Goal: Check status: Check status

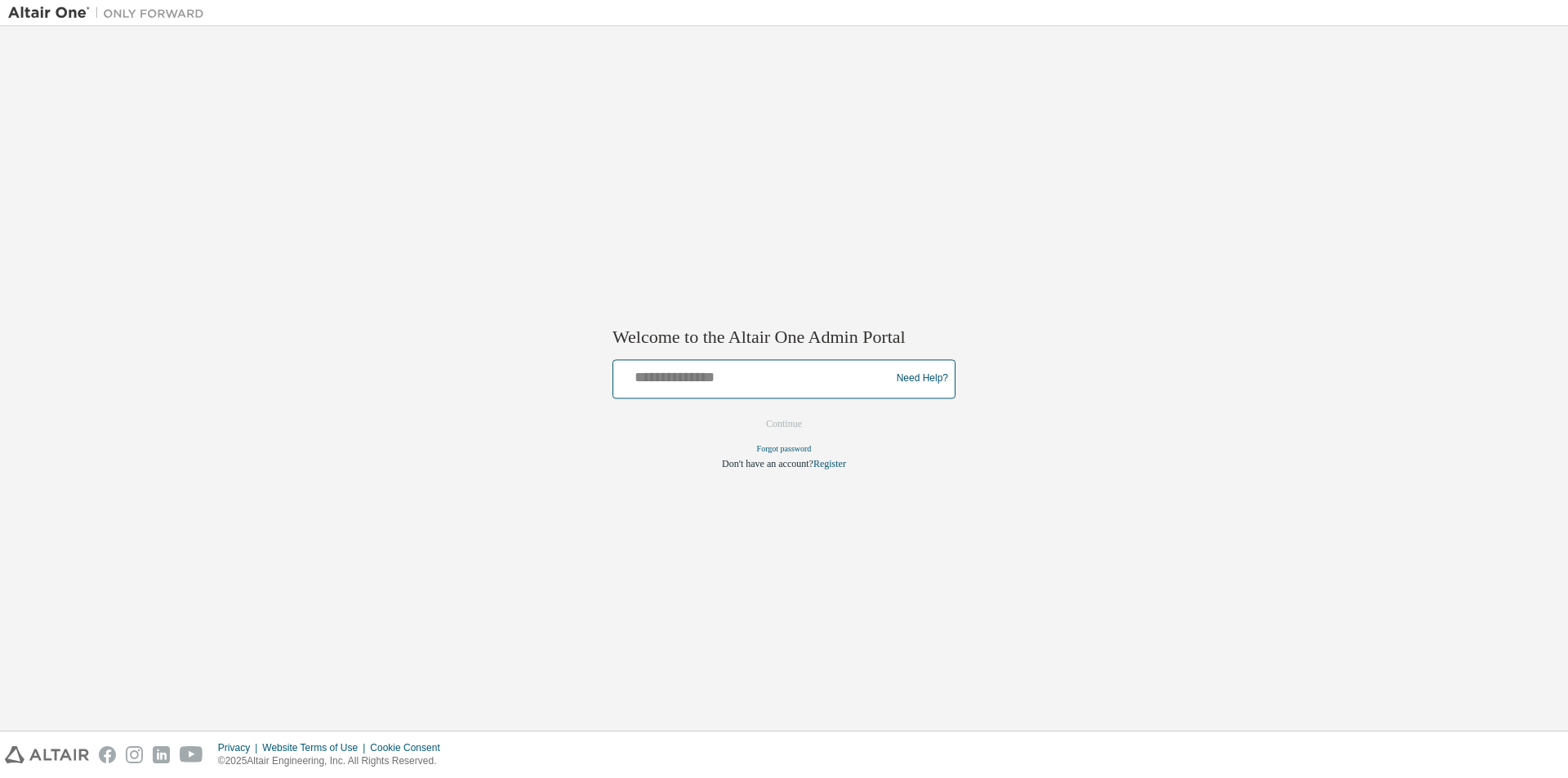
click at [758, 382] on input "text" at bounding box center [755, 375] width 269 height 24
type input "**********"
click at [797, 423] on button "Continue" at bounding box center [784, 424] width 70 height 25
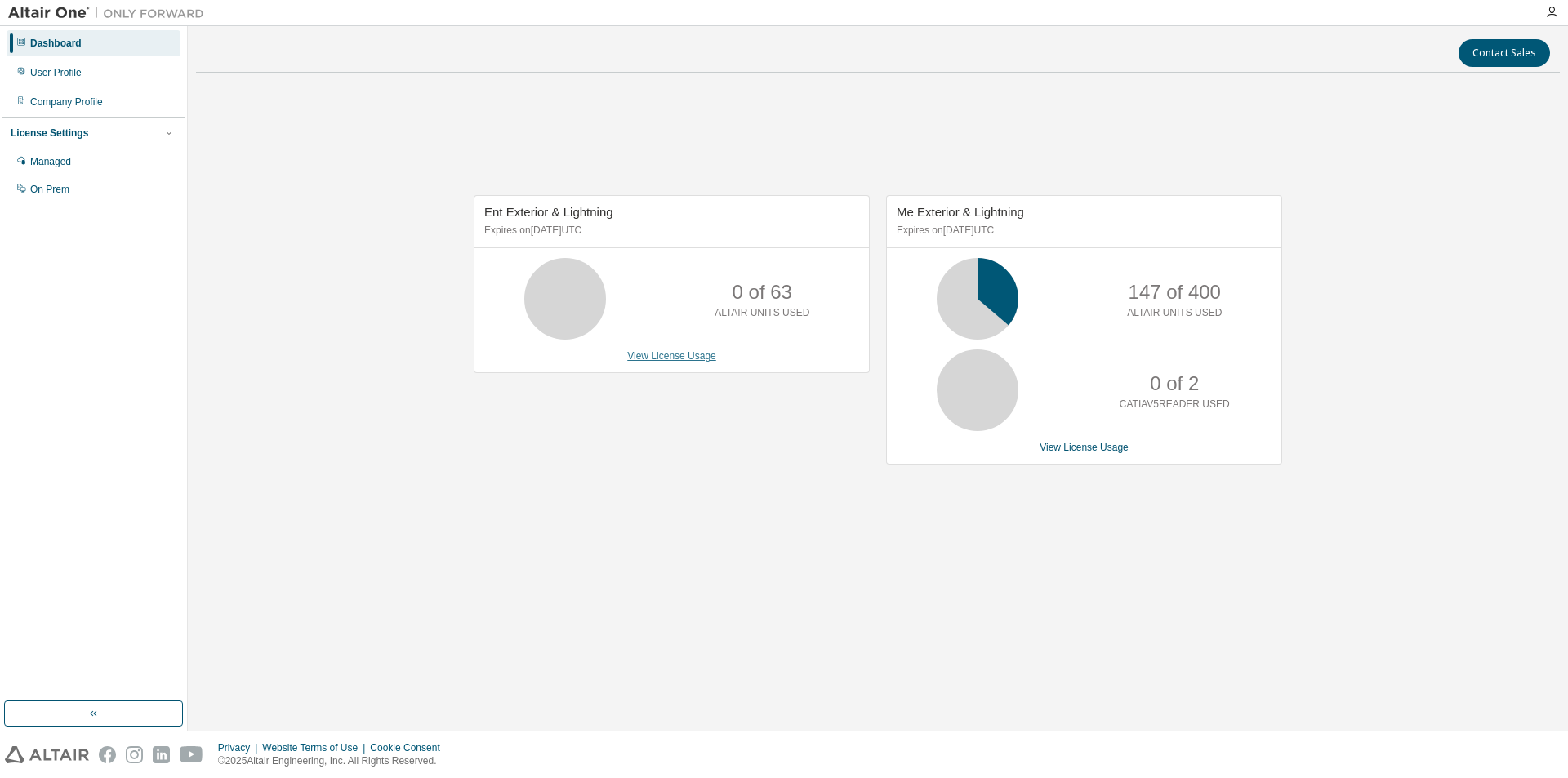
click at [689, 359] on link "View License Usage" at bounding box center [671, 356] width 89 height 11
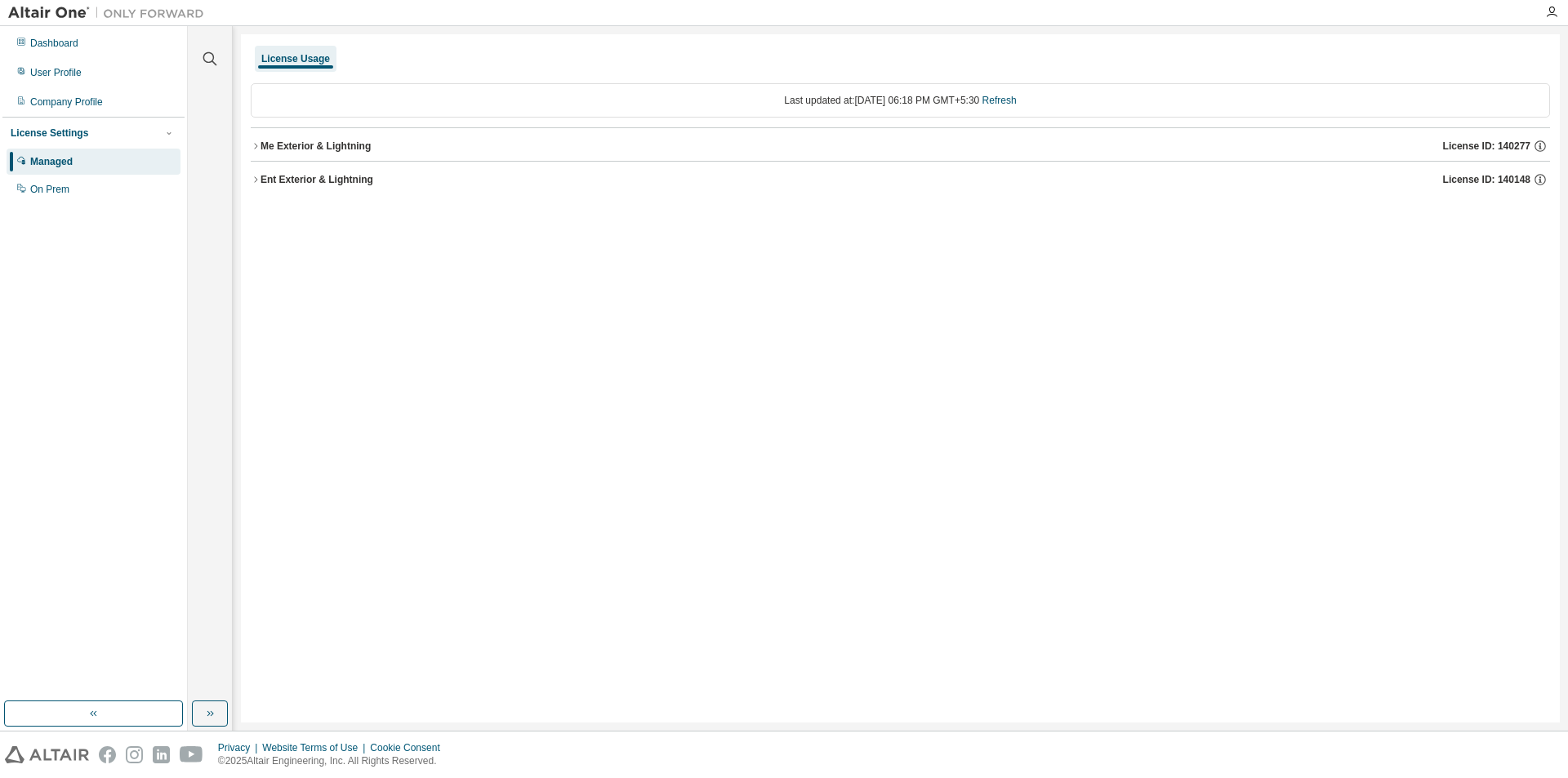
click at [330, 143] on div "Me Exterior & Lightning" at bounding box center [315, 146] width 110 height 13
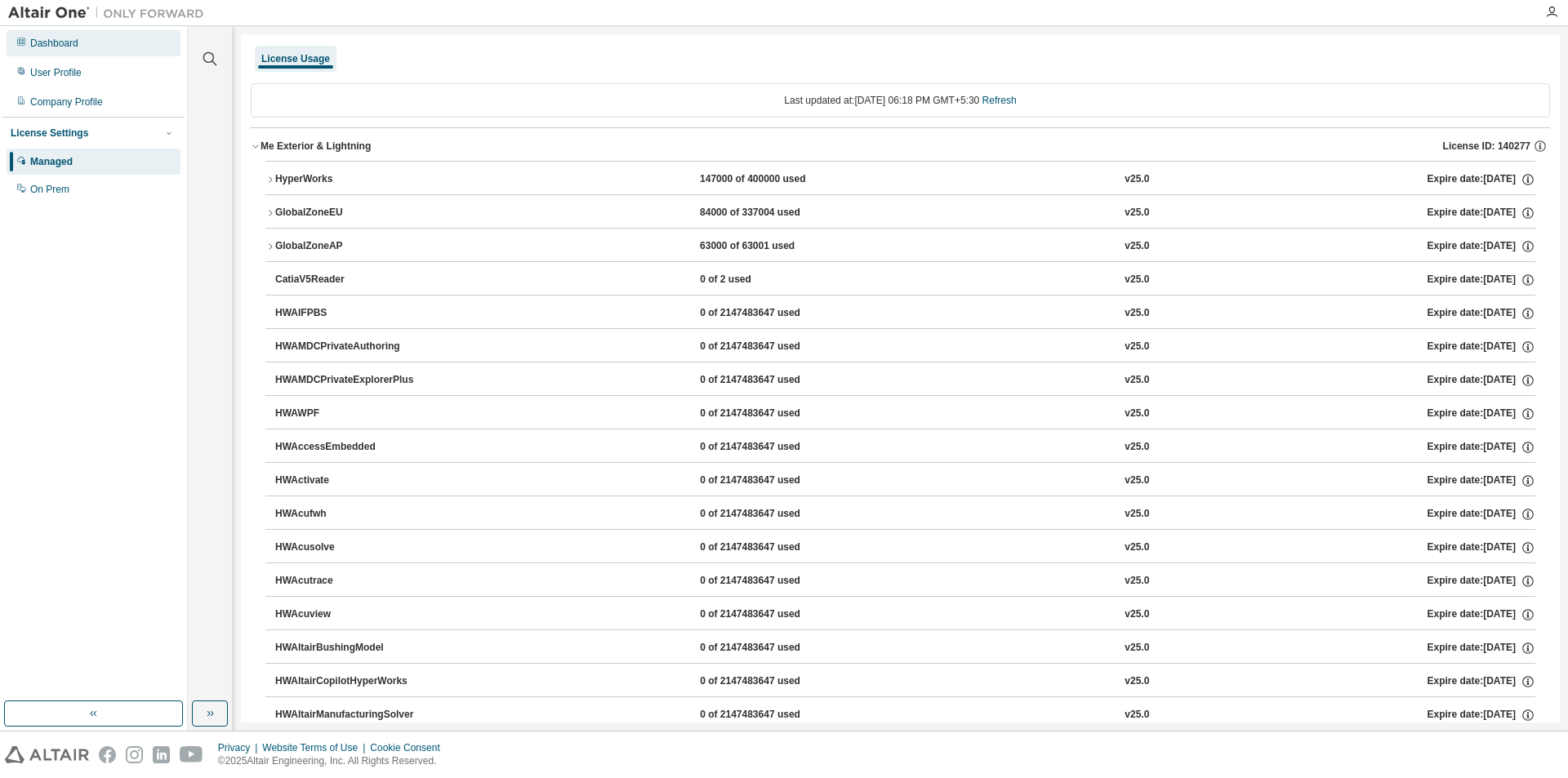
click at [65, 46] on div "Dashboard" at bounding box center [54, 44] width 48 height 13
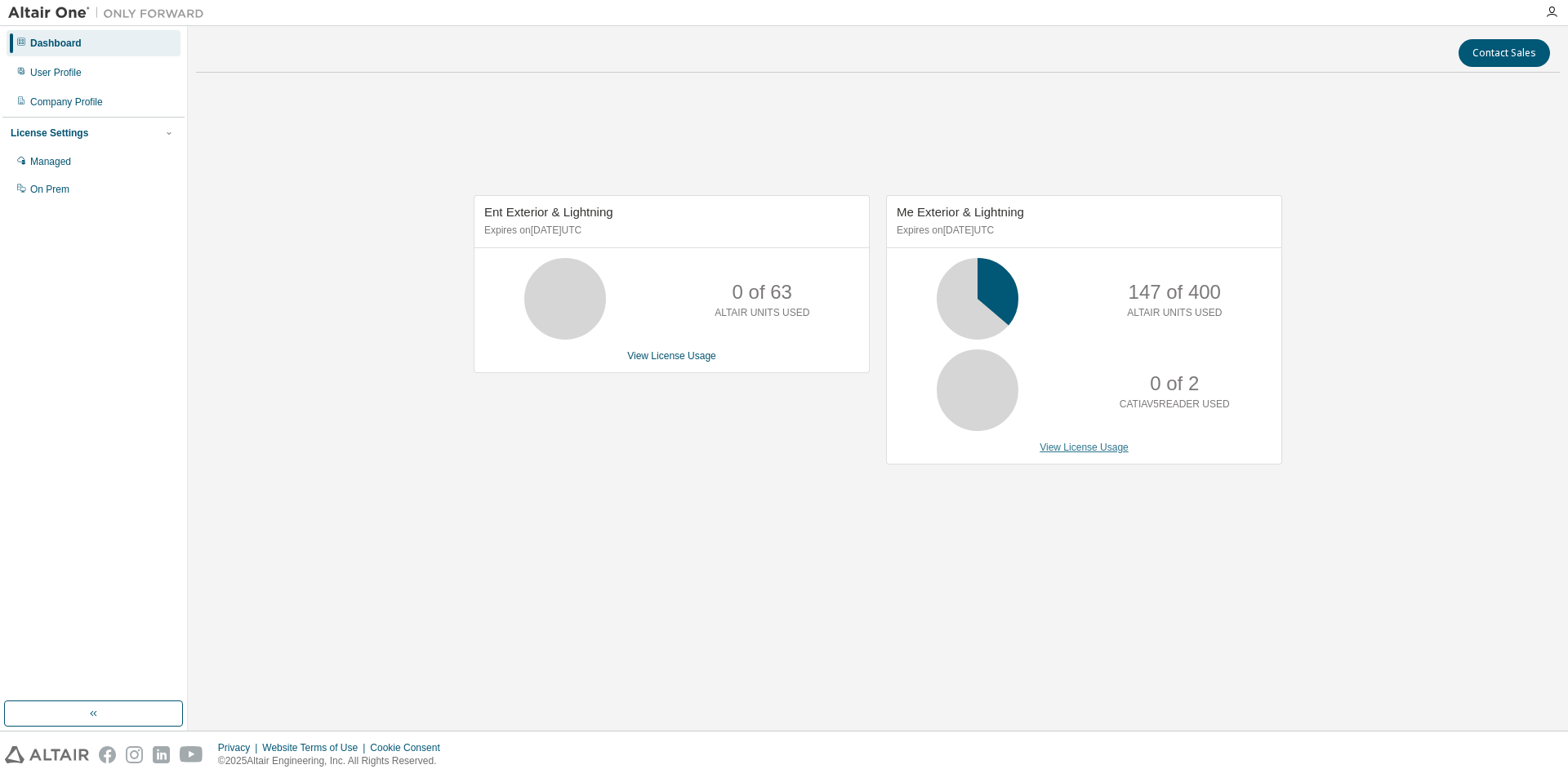
click at [1094, 451] on link "View License Usage" at bounding box center [1084, 448] width 89 height 11
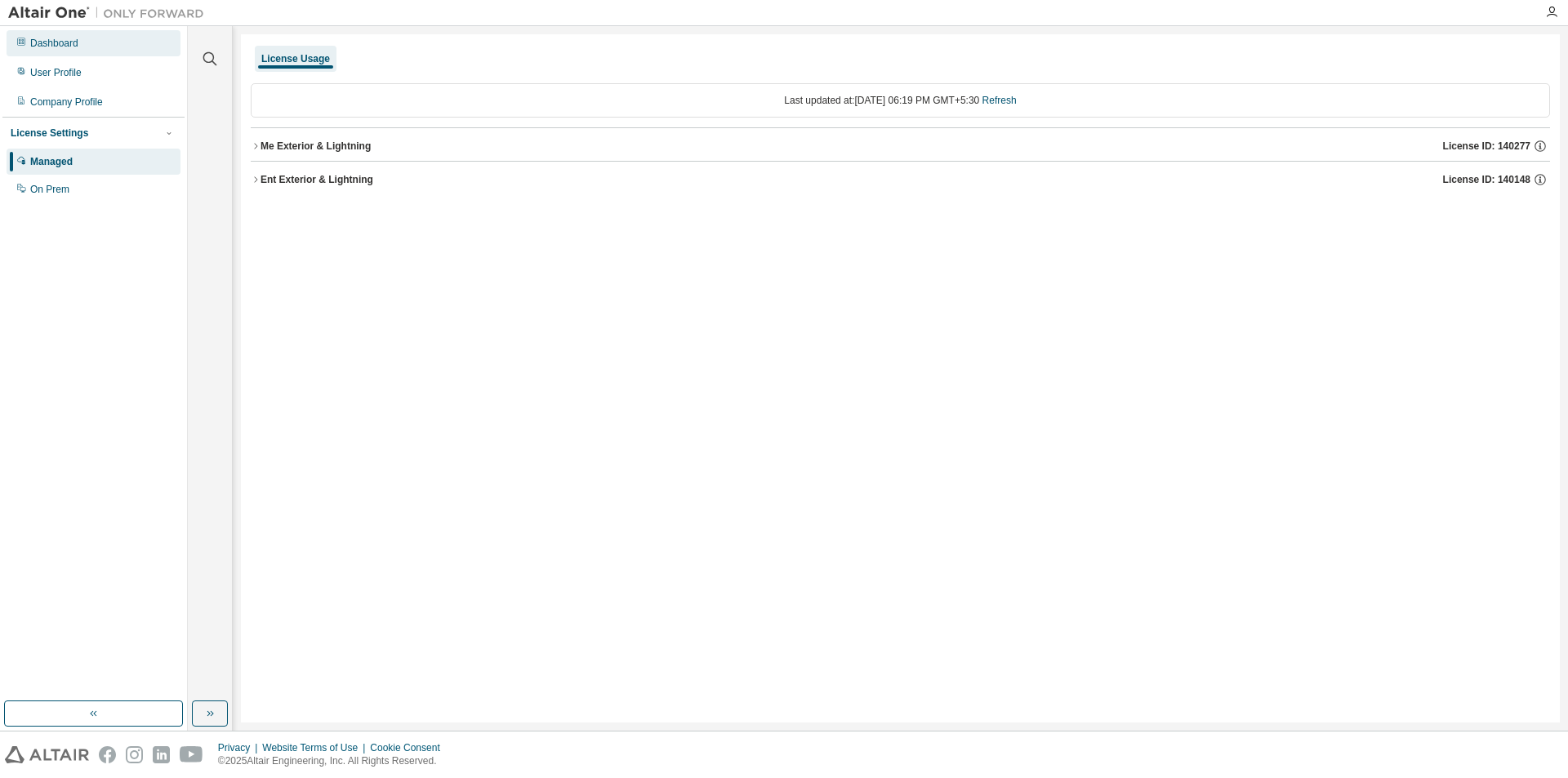
click at [81, 53] on div "Dashboard" at bounding box center [94, 44] width 174 height 27
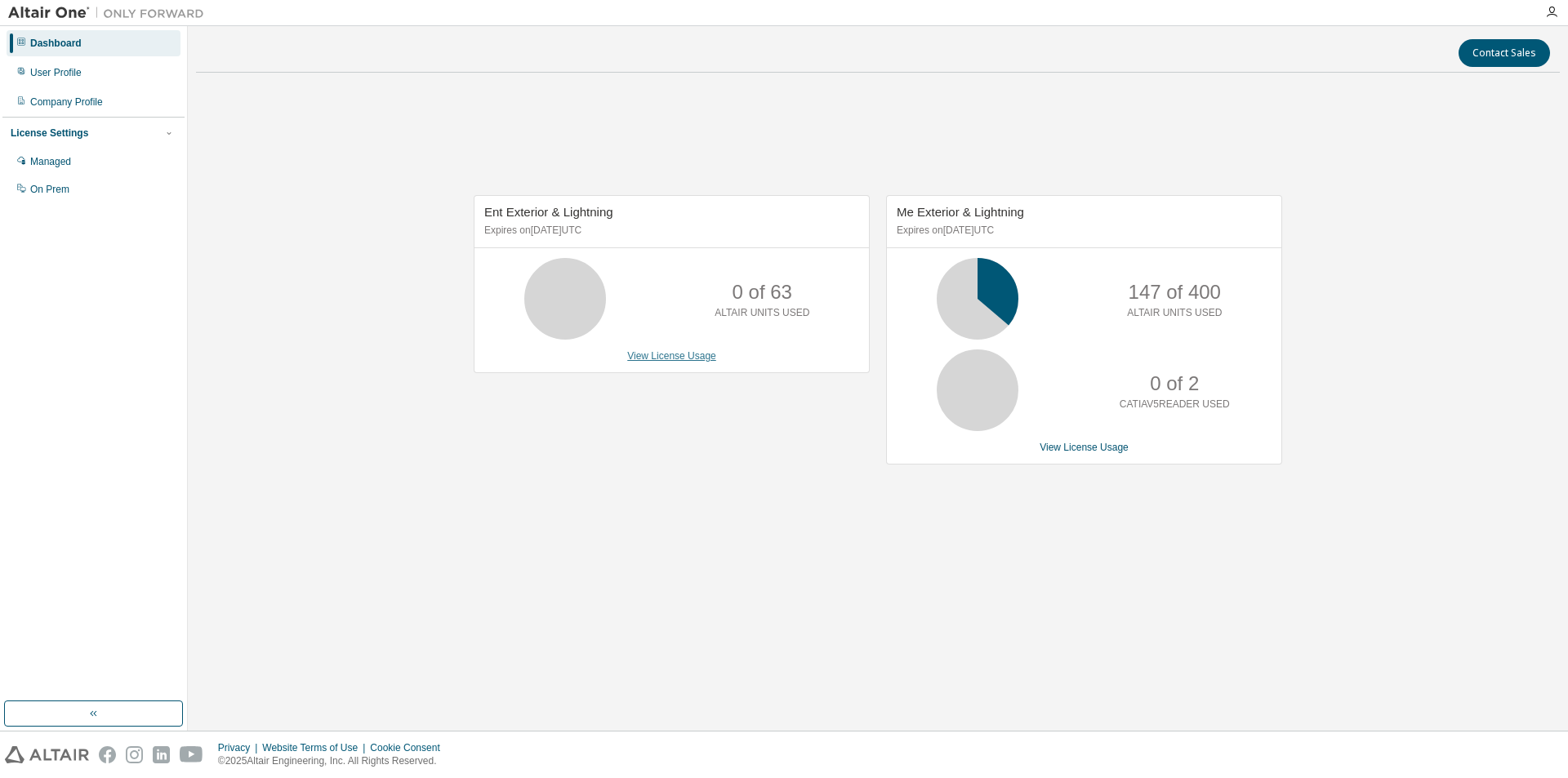
click at [692, 356] on link "View License Usage" at bounding box center [671, 356] width 89 height 11
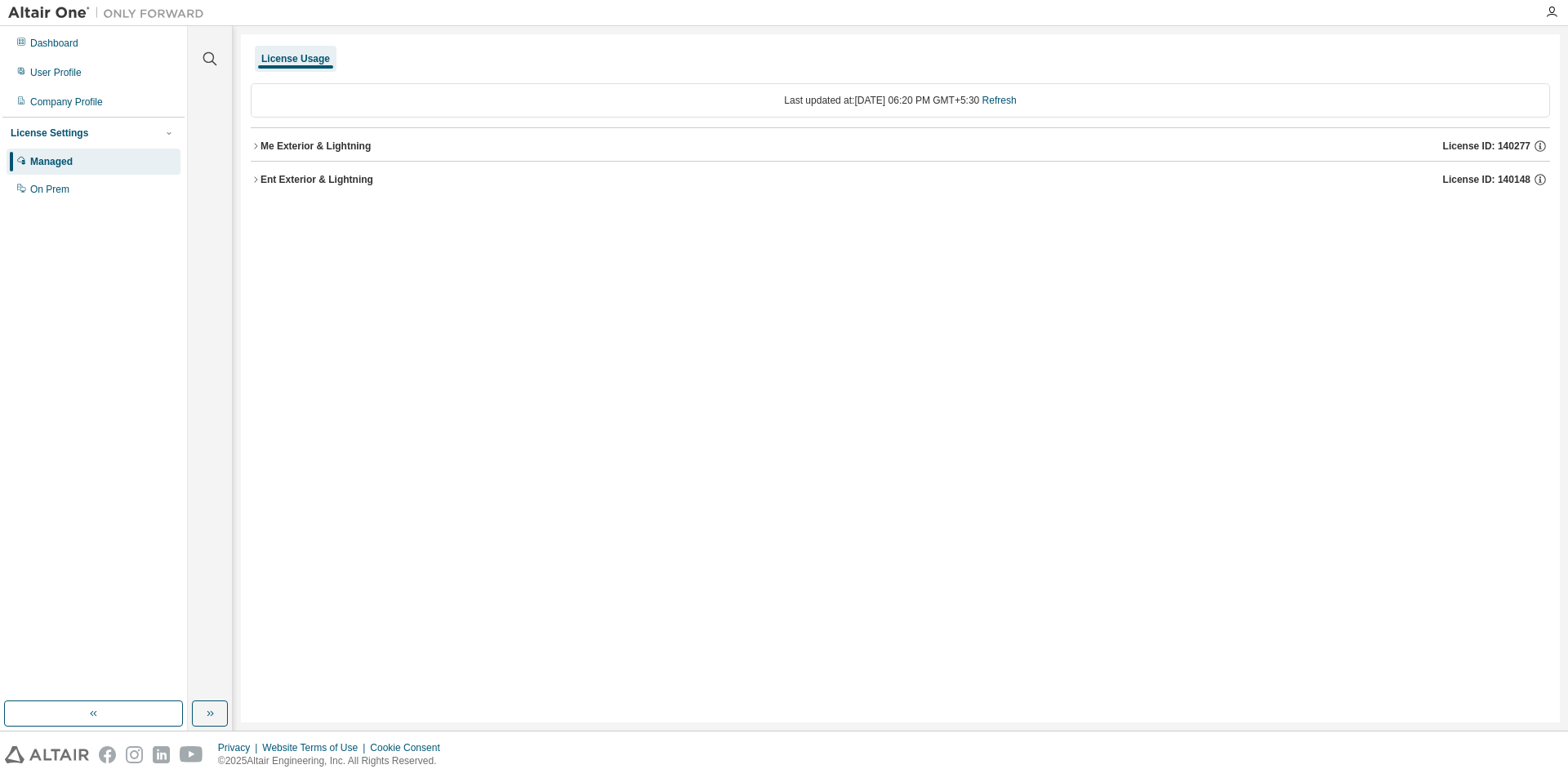
click at [318, 184] on div "Ent Exterior & Lightning" at bounding box center [316, 180] width 113 height 13
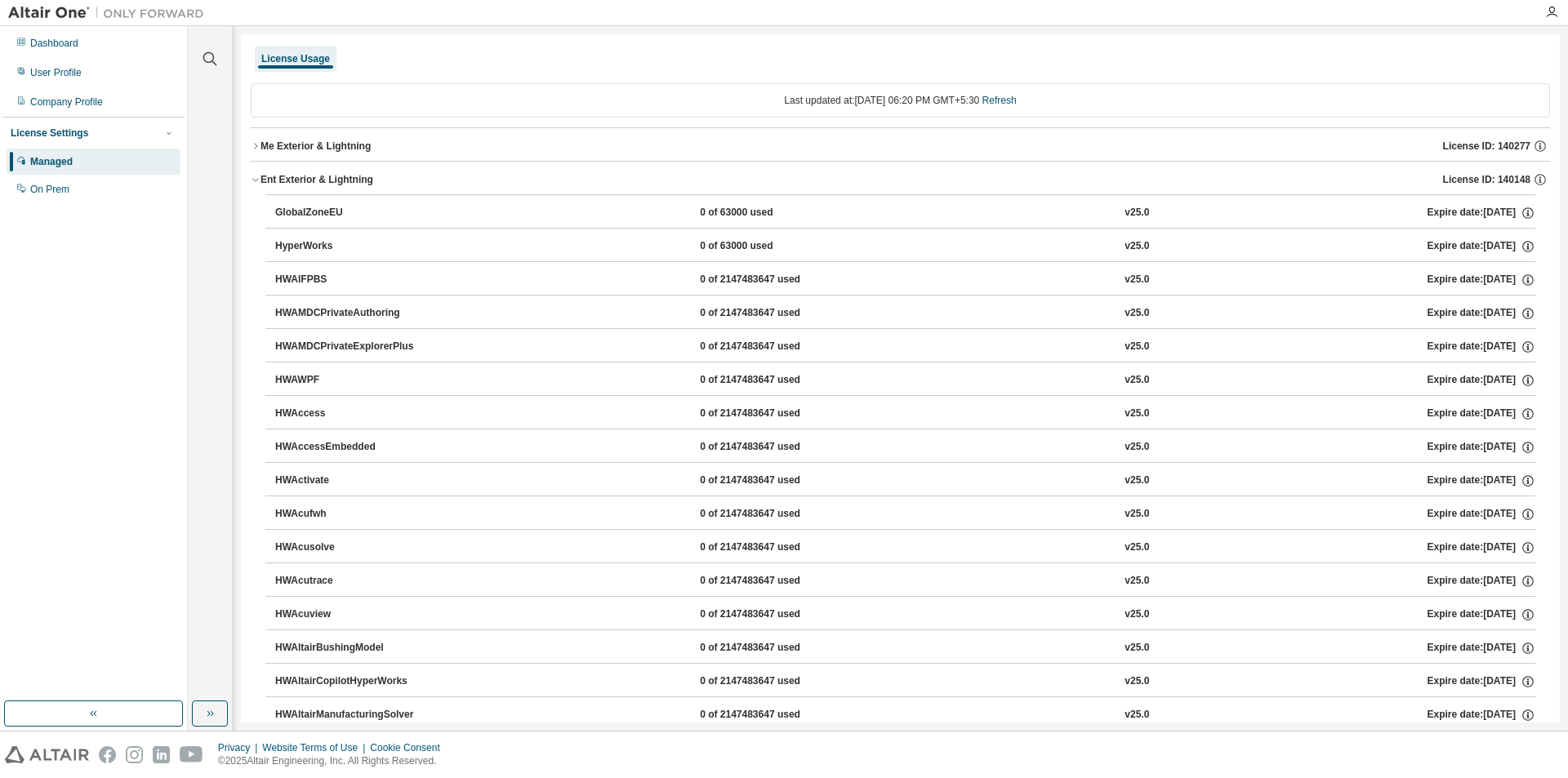
click at [356, 150] on div "Me Exterior & Lightning" at bounding box center [315, 146] width 110 height 13
click at [72, 170] on div "Managed" at bounding box center [94, 162] width 174 height 27
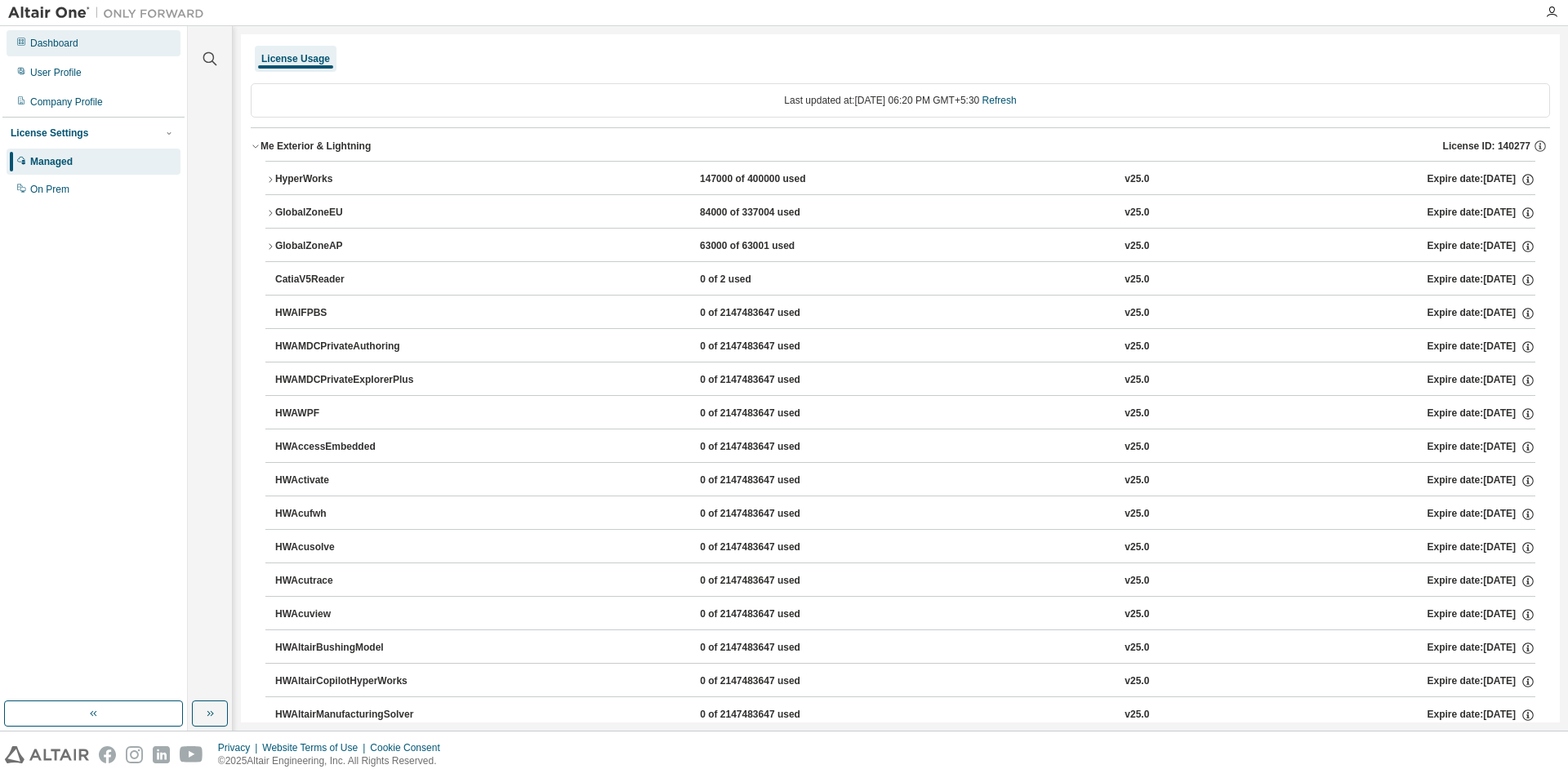
click at [81, 32] on div "Dashboard" at bounding box center [94, 44] width 174 height 27
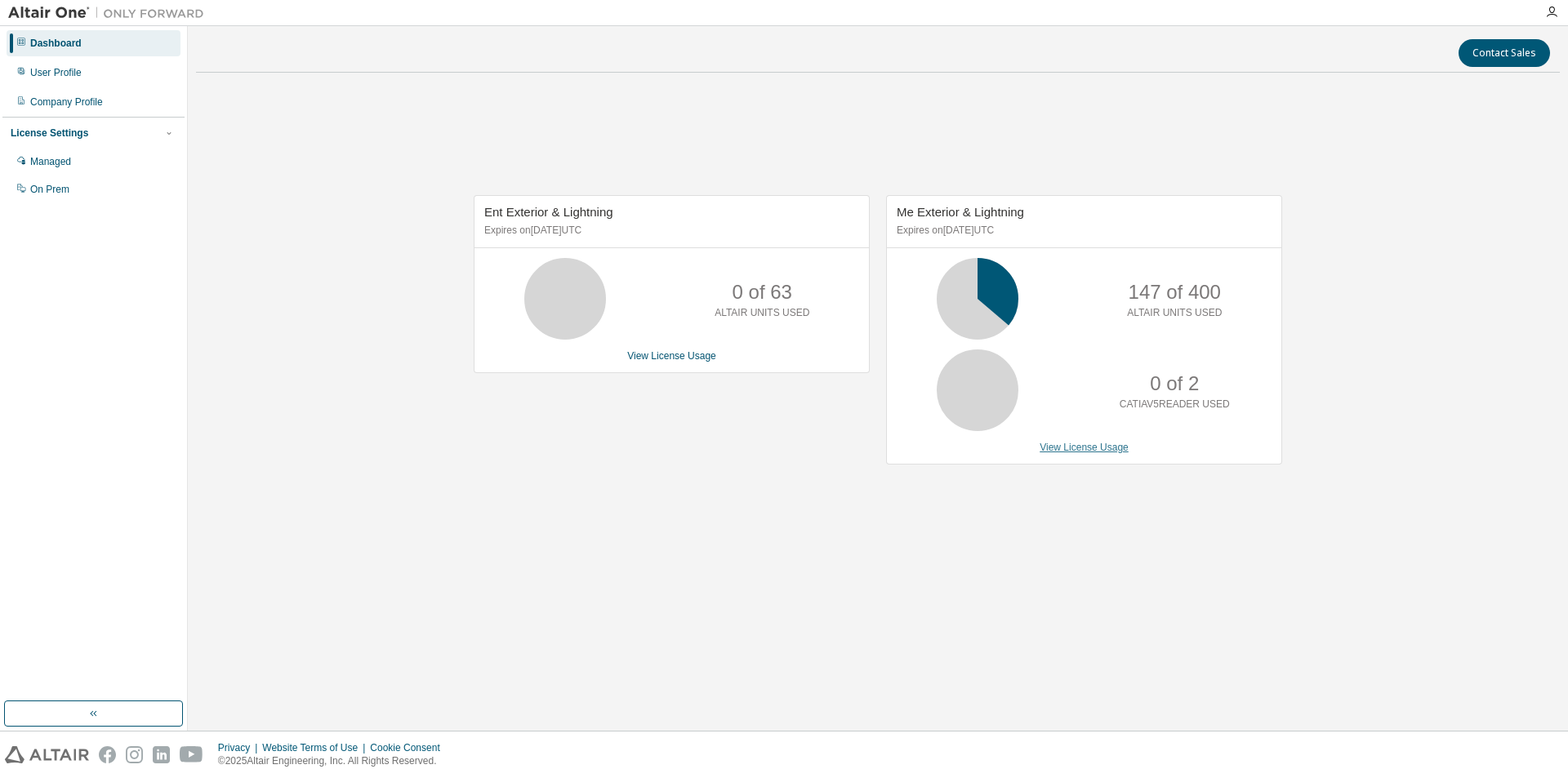
click at [1095, 449] on link "View License Usage" at bounding box center [1084, 448] width 89 height 11
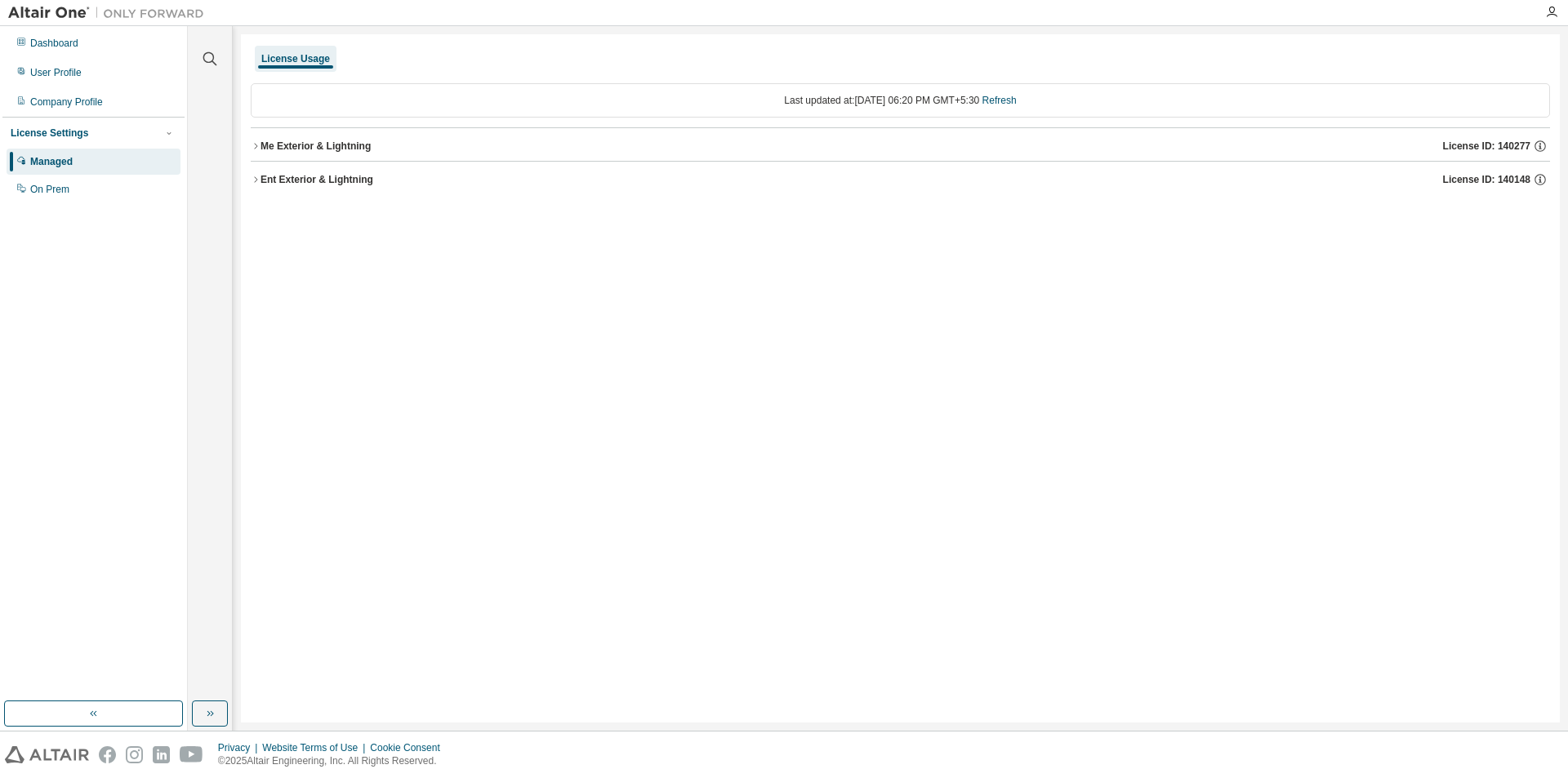
click at [298, 146] on div "Me Exterior & Lightning" at bounding box center [315, 146] width 110 height 13
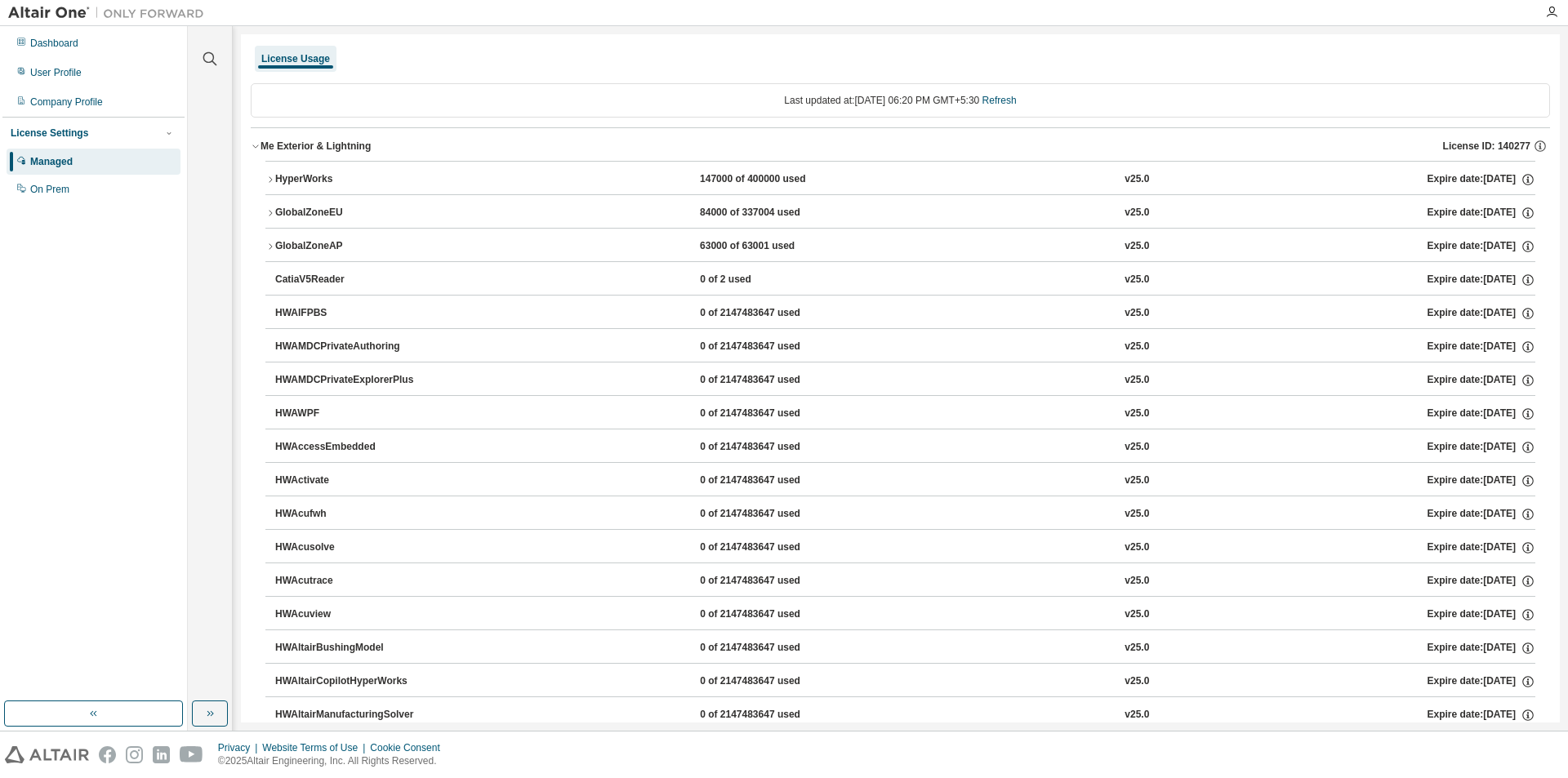
click at [270, 174] on button "HyperWorks 147000 of 400000 used v25.0 Expire date: 2026-03-01" at bounding box center [900, 180] width 1270 height 36
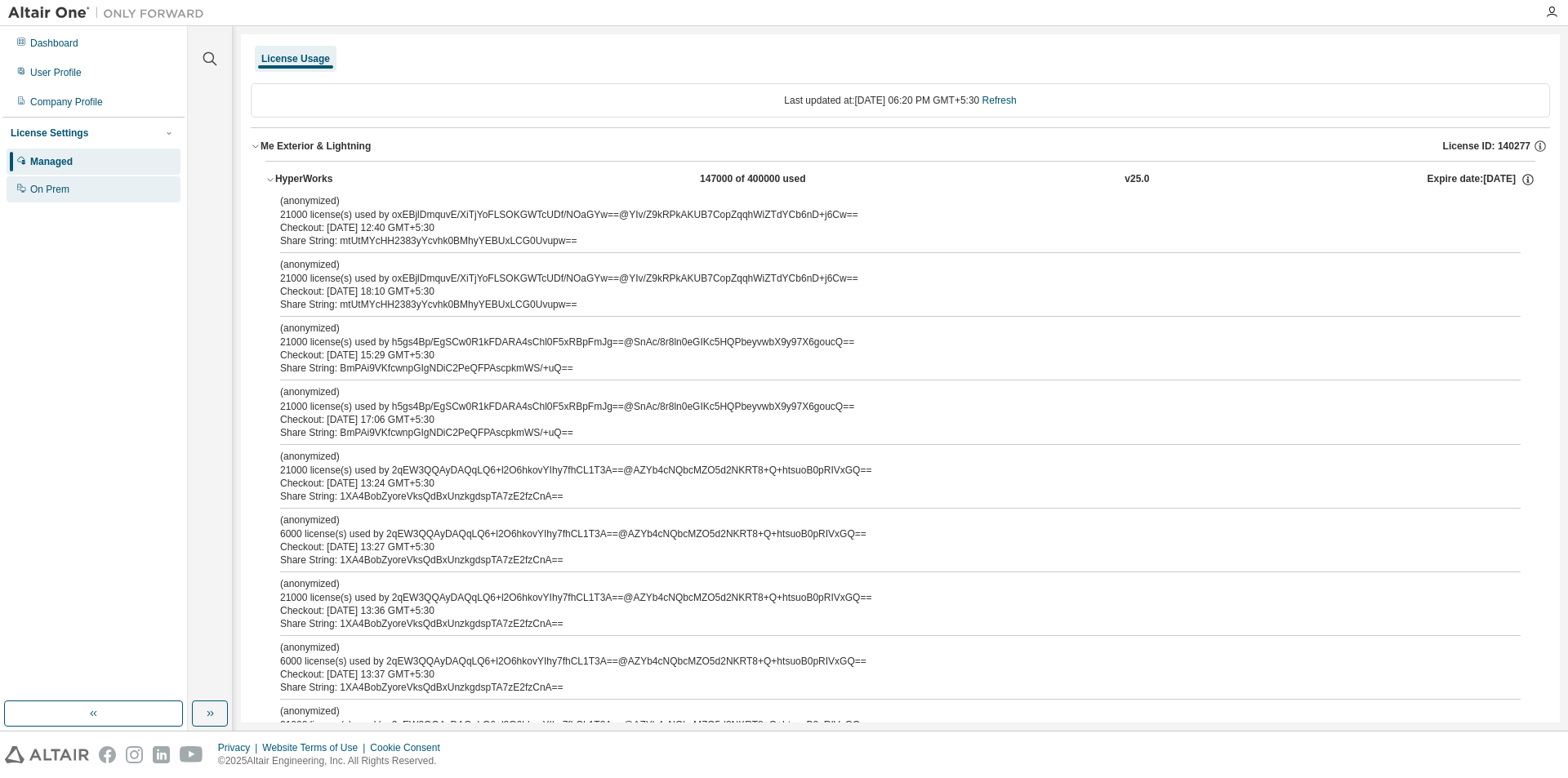
drag, startPoint x: 46, startPoint y: 194, endPoint x: 110, endPoint y: 226, distance: 71.6
click at [47, 194] on div "On Prem" at bounding box center [49, 189] width 39 height 13
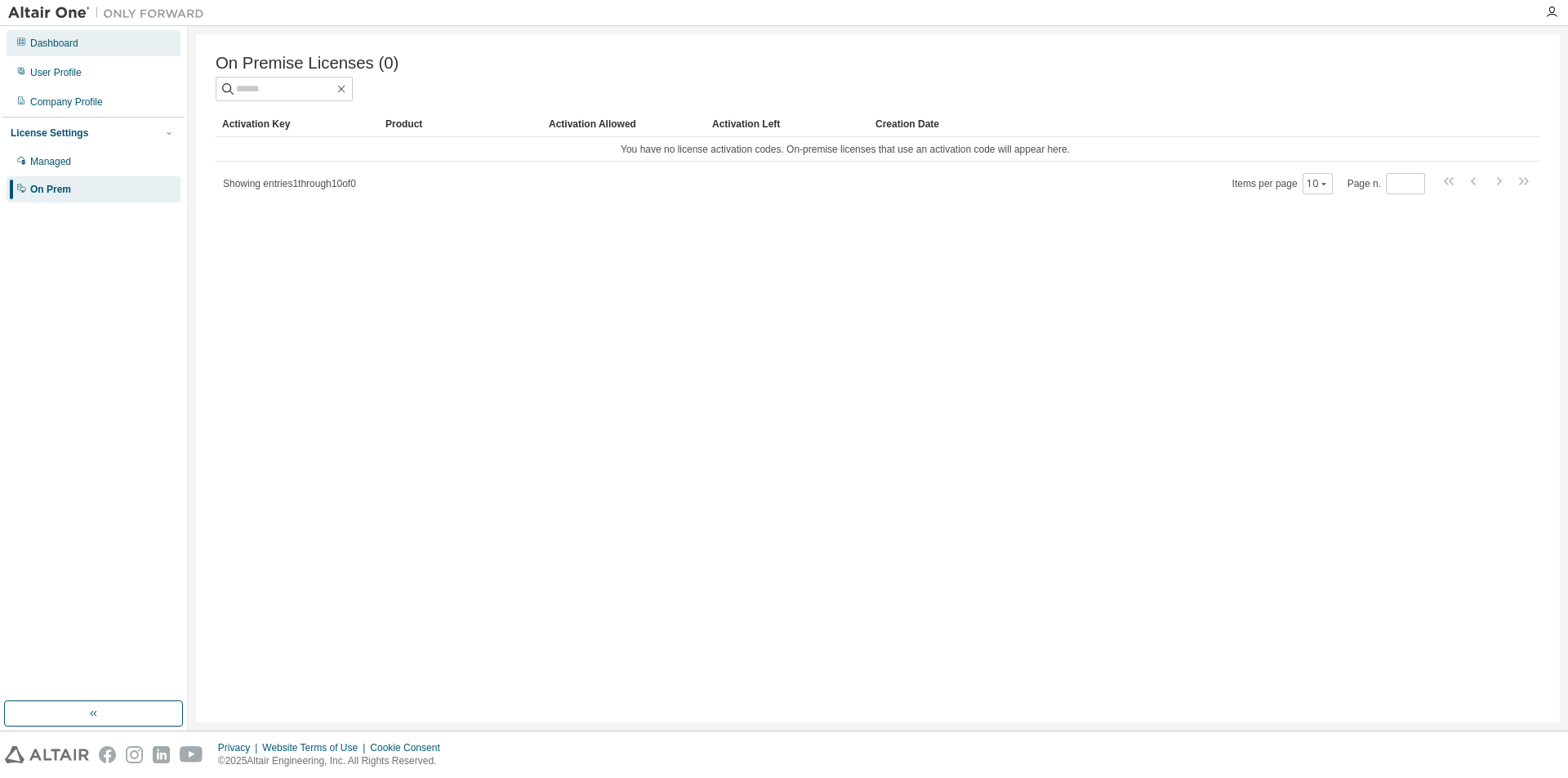
click at [116, 53] on div "Dashboard" at bounding box center [94, 44] width 174 height 27
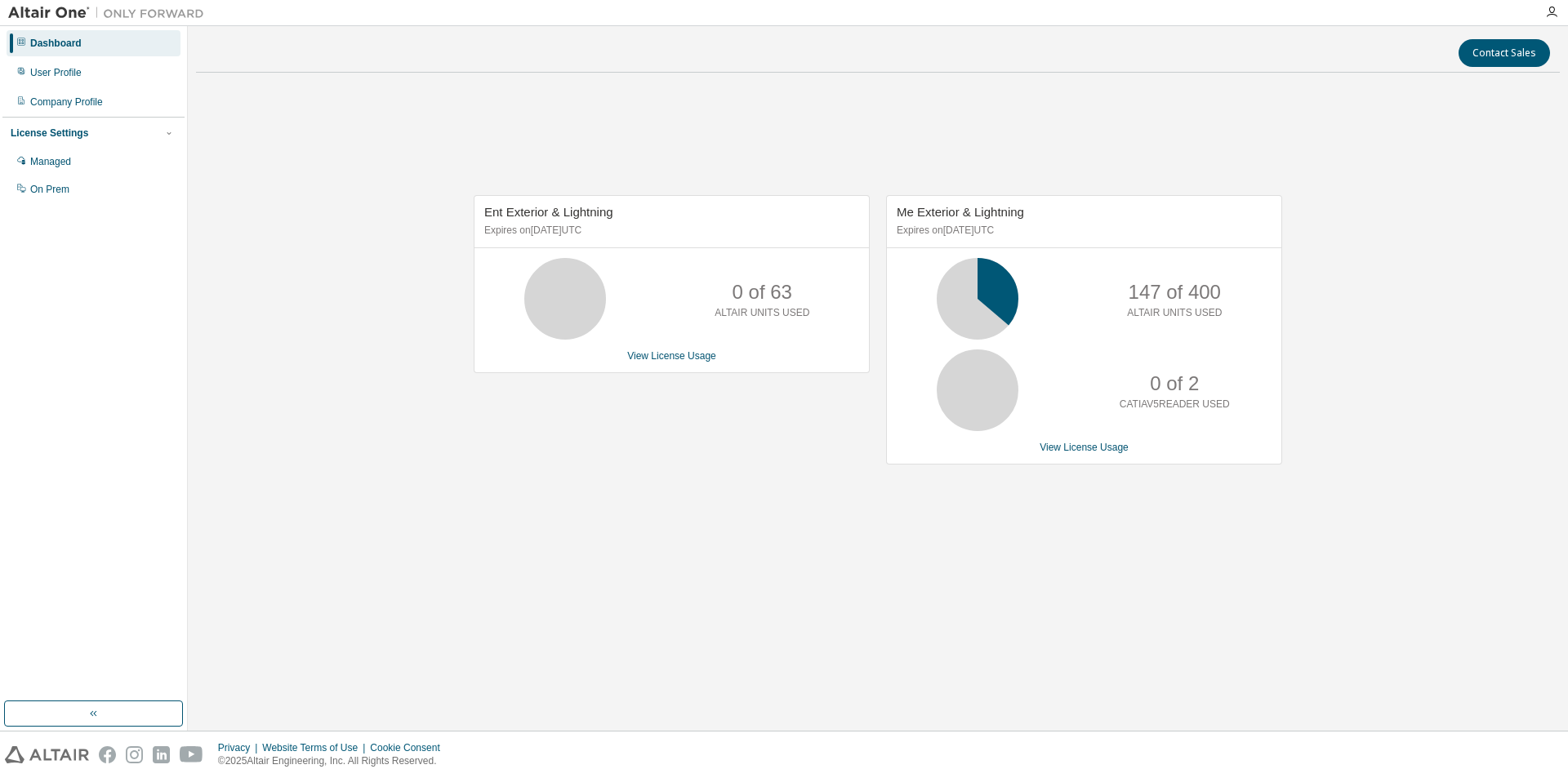
click at [64, 46] on div "Dashboard" at bounding box center [56, 44] width 51 height 13
